Goal: Information Seeking & Learning: Learn about a topic

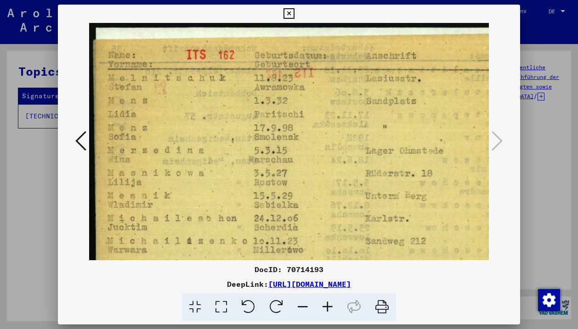
scroll to position [413, 34]
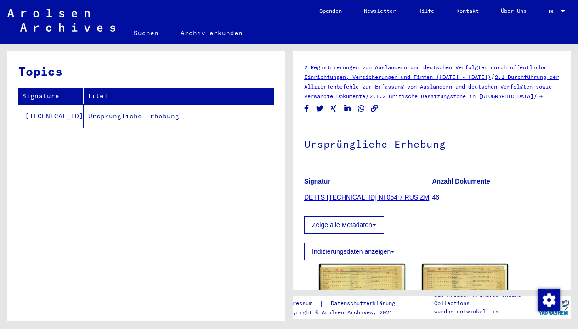
scroll to position [123, 0]
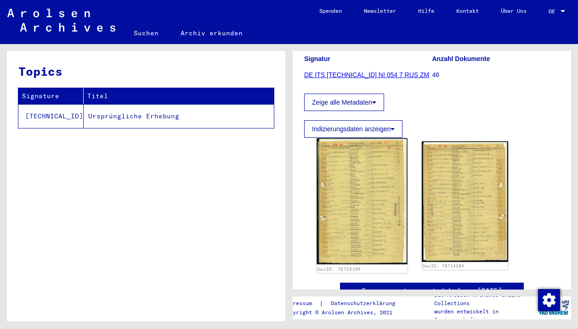
click at [361, 177] on img at bounding box center [361, 201] width 90 height 126
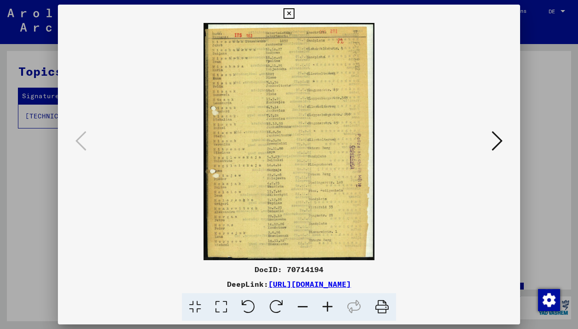
click at [319, 308] on icon at bounding box center [327, 308] width 25 height 28
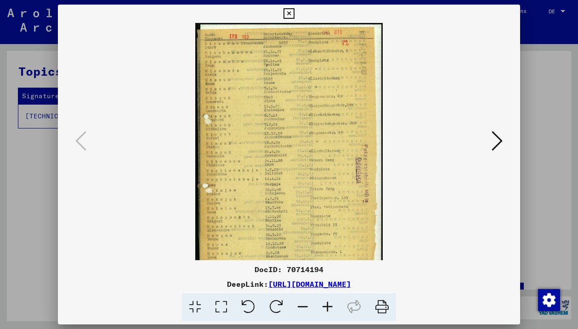
click at [319, 308] on icon at bounding box center [327, 308] width 25 height 28
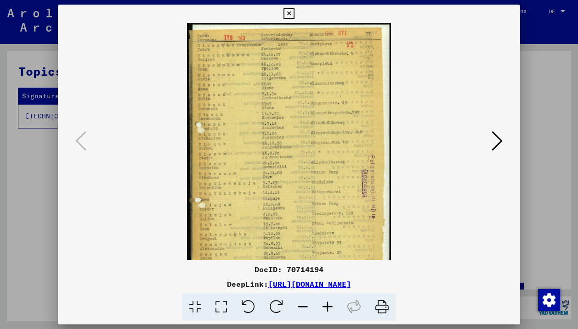
click at [319, 308] on icon at bounding box center [327, 308] width 25 height 28
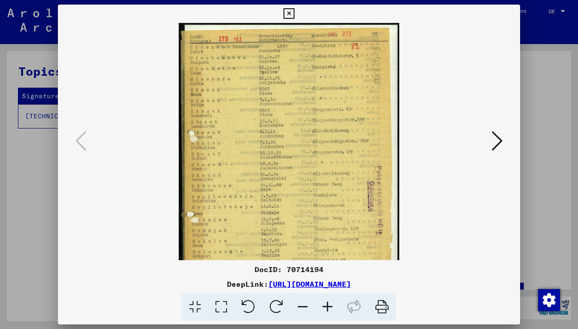
click at [319, 308] on icon at bounding box center [327, 308] width 25 height 28
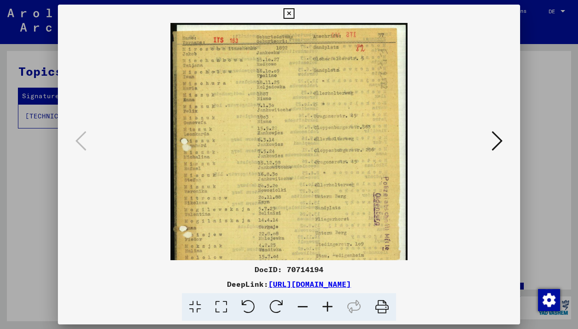
click at [319, 308] on icon at bounding box center [327, 308] width 25 height 28
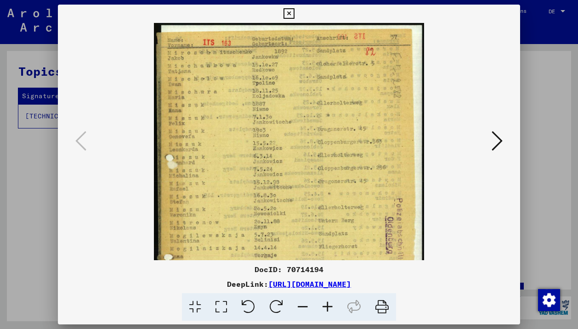
click at [319, 308] on icon at bounding box center [327, 308] width 25 height 28
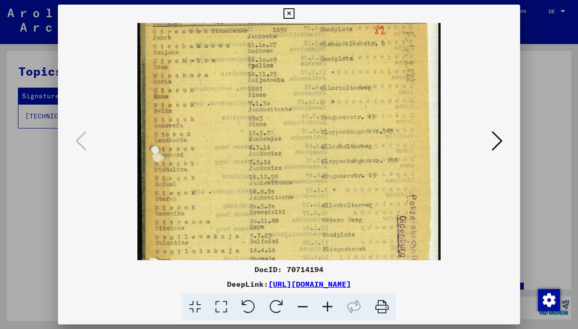
drag, startPoint x: 353, startPoint y: 167, endPoint x: 286, endPoint y: 139, distance: 72.9
click at [285, 139] on img at bounding box center [288, 208] width 303 height 421
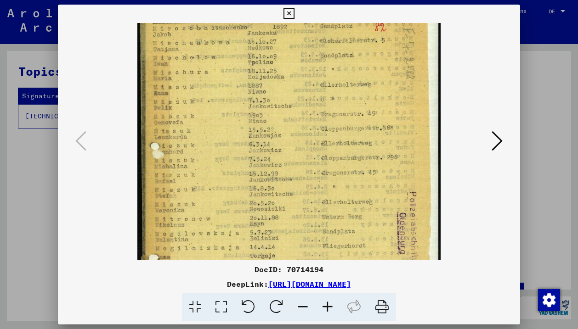
click at [327, 303] on icon at bounding box center [327, 308] width 25 height 28
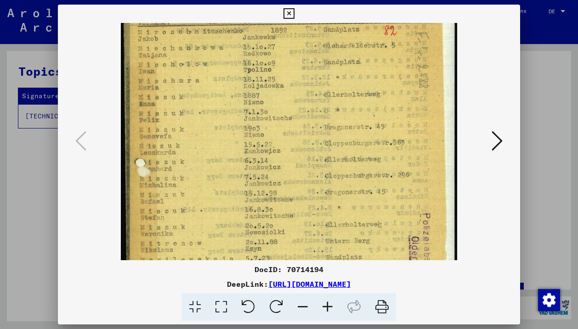
click at [327, 303] on icon at bounding box center [327, 308] width 25 height 28
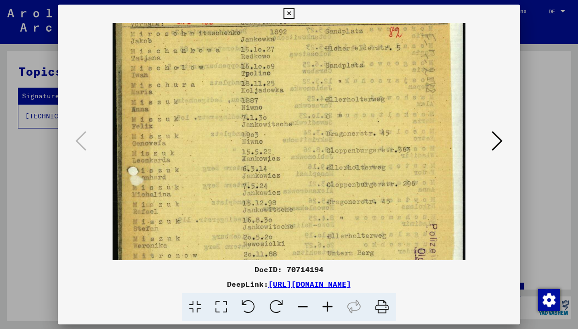
click at [327, 303] on icon at bounding box center [327, 308] width 25 height 28
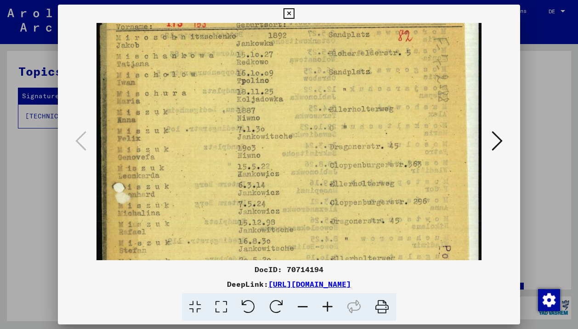
click at [327, 303] on icon at bounding box center [327, 308] width 25 height 28
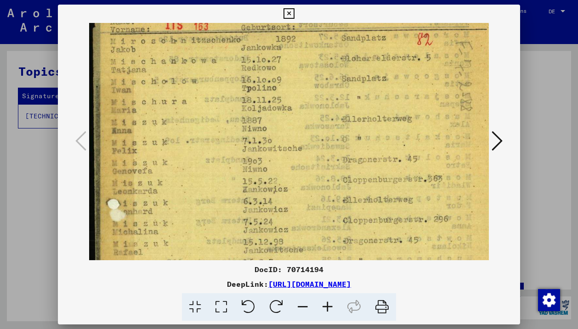
click at [327, 303] on icon at bounding box center [327, 308] width 25 height 28
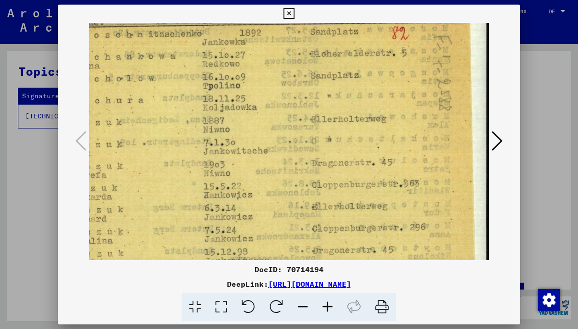
scroll to position [33, 51]
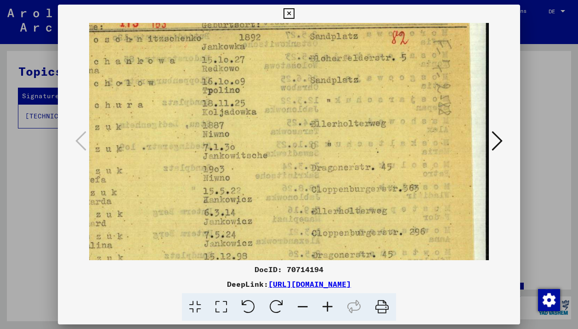
drag, startPoint x: 376, startPoint y: 184, endPoint x: 240, endPoint y: 179, distance: 136.1
click at [240, 179] on img at bounding box center [264, 304] width 452 height 628
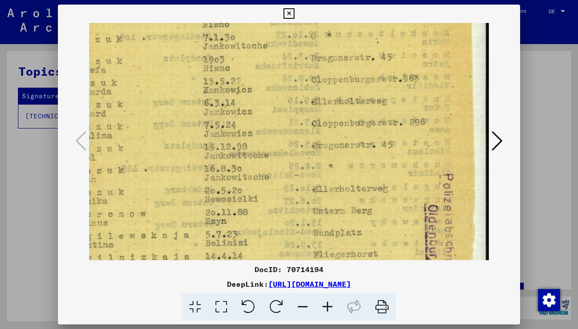
drag, startPoint x: 361, startPoint y: 192, endPoint x: 360, endPoint y: 79, distance: 113.0
click at [360, 79] on img at bounding box center [264, 194] width 452 height 628
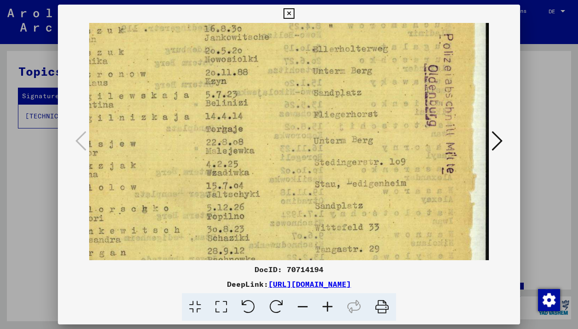
scroll to position [282, 51]
drag, startPoint x: 360, startPoint y: 155, endPoint x: 358, endPoint y: 19, distance: 136.0
click at [358, 19] on div "DocID: 70714194 DeepLink: https://collections.arolsen-archives.org/de/document/…" at bounding box center [289, 163] width 462 height 317
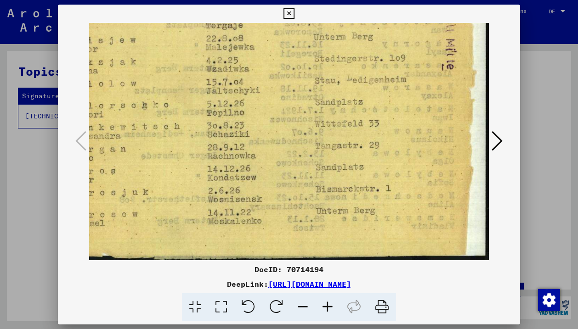
scroll to position [390, 51]
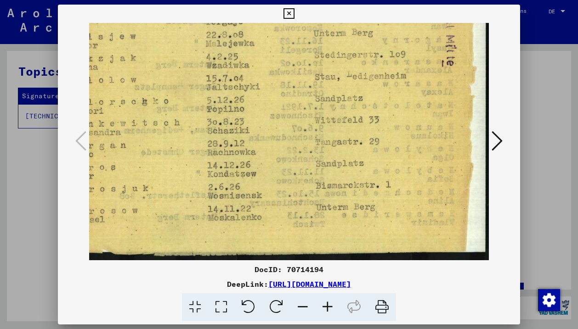
drag, startPoint x: 362, startPoint y: 172, endPoint x: 358, endPoint y: 55, distance: 117.7
click at [499, 141] on icon at bounding box center [496, 141] width 11 height 22
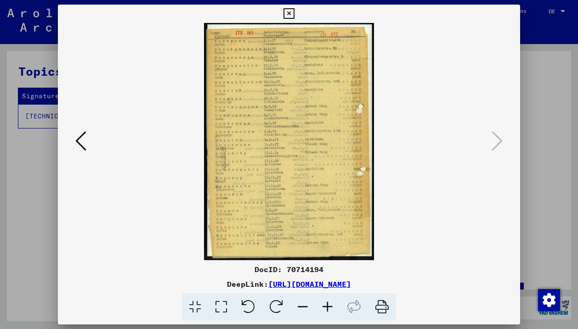
scroll to position [0, 0]
click at [329, 314] on icon at bounding box center [327, 308] width 25 height 28
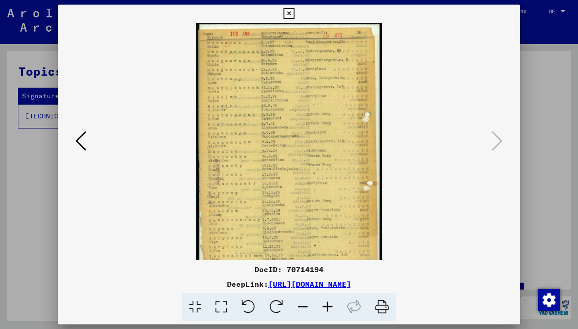
click at [329, 314] on icon at bounding box center [327, 308] width 25 height 28
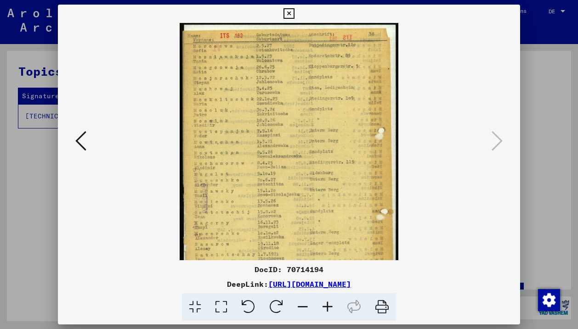
click at [329, 314] on icon at bounding box center [327, 308] width 25 height 28
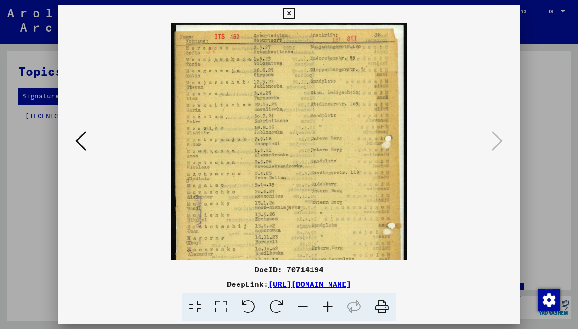
click at [329, 314] on icon at bounding box center [327, 308] width 25 height 28
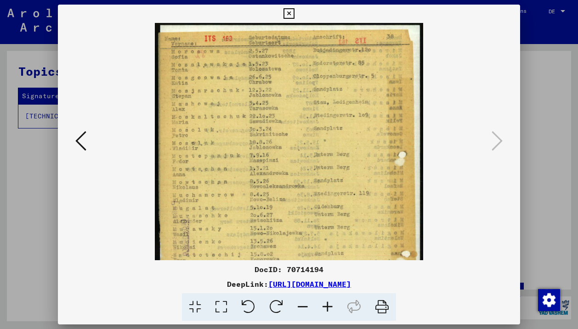
click at [329, 314] on icon at bounding box center [327, 308] width 25 height 28
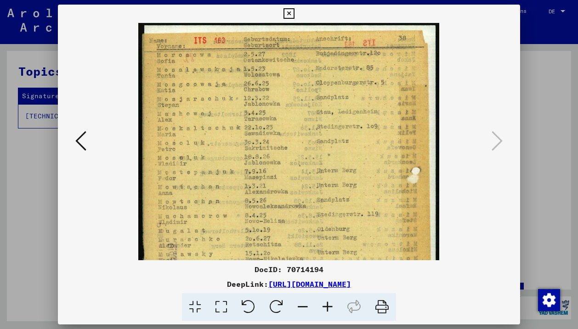
click at [329, 314] on icon at bounding box center [327, 308] width 25 height 28
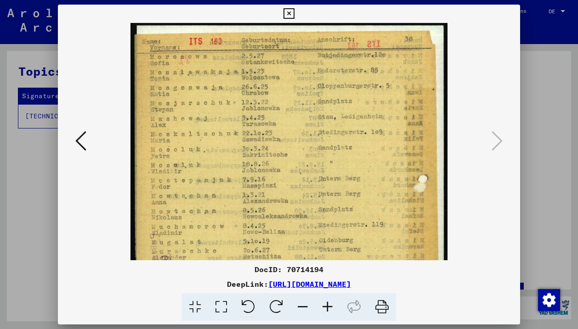
click at [329, 314] on icon at bounding box center [327, 308] width 25 height 28
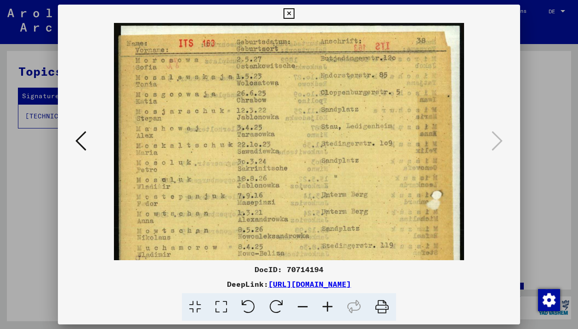
click at [329, 314] on icon at bounding box center [327, 308] width 25 height 28
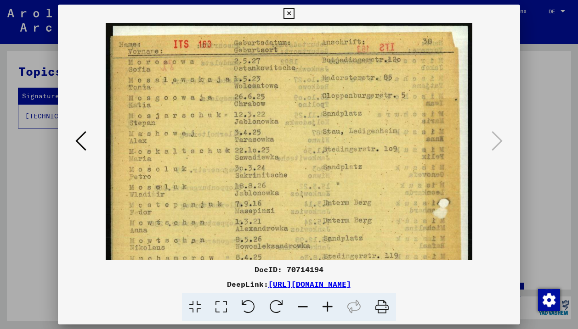
click at [329, 314] on icon at bounding box center [327, 308] width 25 height 28
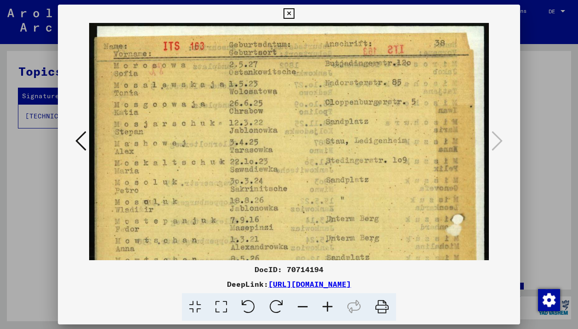
click at [329, 314] on icon at bounding box center [327, 308] width 25 height 28
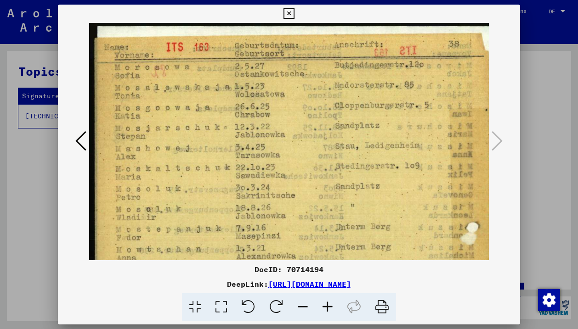
click at [329, 314] on icon at bounding box center [327, 308] width 25 height 28
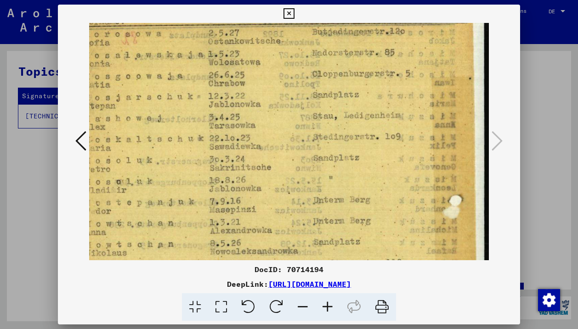
drag, startPoint x: 374, startPoint y: 204, endPoint x: 323, endPoint y: 169, distance: 61.7
click at [324, 169] on img at bounding box center [273, 290] width 432 height 605
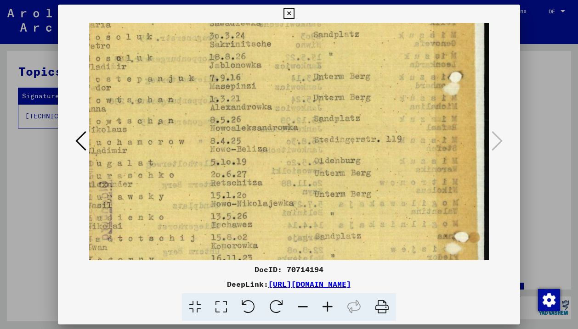
drag, startPoint x: 380, startPoint y: 160, endPoint x: 378, endPoint y: 37, distance: 123.1
click at [378, 37] on img at bounding box center [273, 167] width 432 height 605
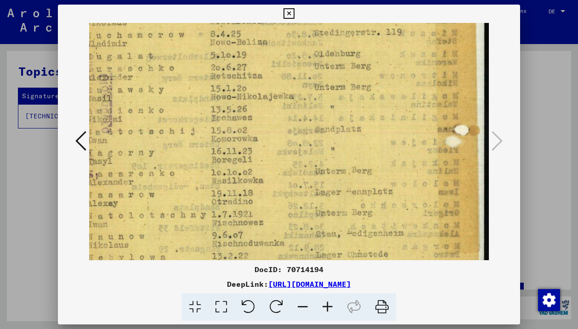
scroll to position [270, 32]
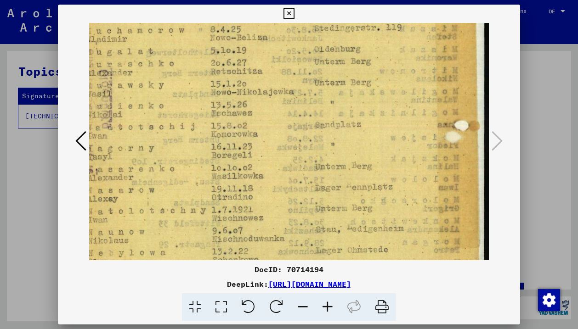
drag, startPoint x: 369, startPoint y: 159, endPoint x: 368, endPoint y: 47, distance: 111.6
click at [368, 47] on img at bounding box center [273, 55] width 432 height 605
click at [421, 228] on img at bounding box center [273, 55] width 432 height 605
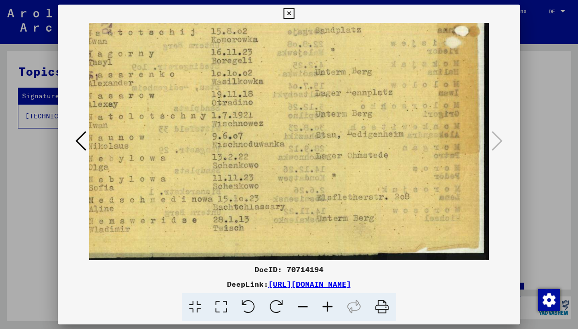
scroll to position [367, 32]
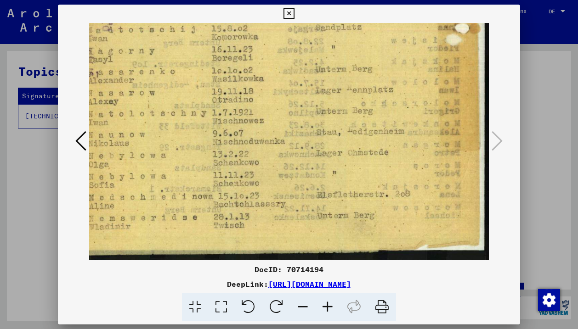
drag, startPoint x: 421, startPoint y: 228, endPoint x: 411, endPoint y: 95, distance: 133.6
